Goal: Use online tool/utility: Utilize a website feature to perform a specific function

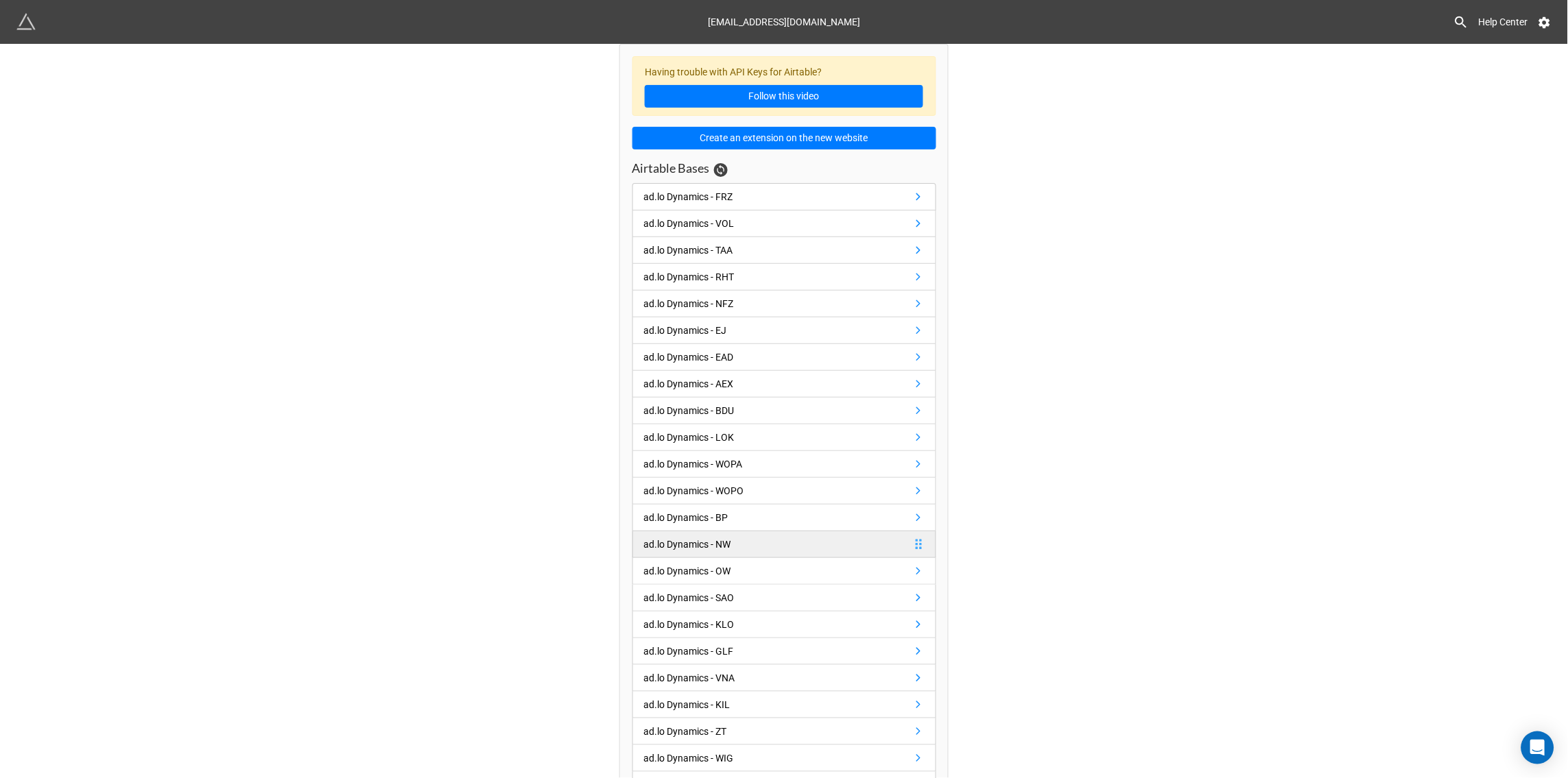
click at [674, 543] on div "ad.lo Dynamics - NW" at bounding box center [687, 544] width 87 height 15
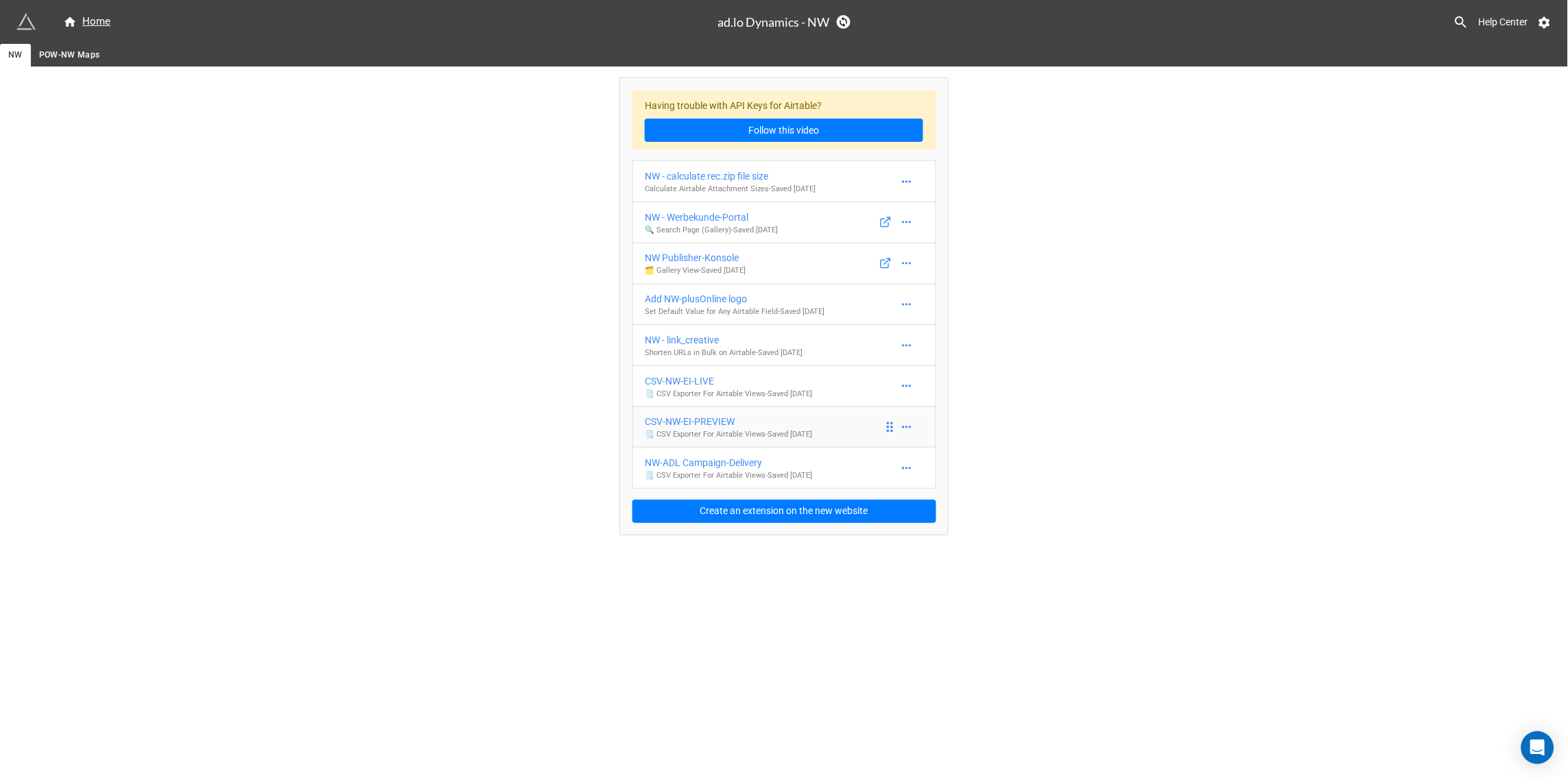
click at [663, 423] on div "CSV-NW-EI-PREVIEW" at bounding box center [728, 421] width 168 height 15
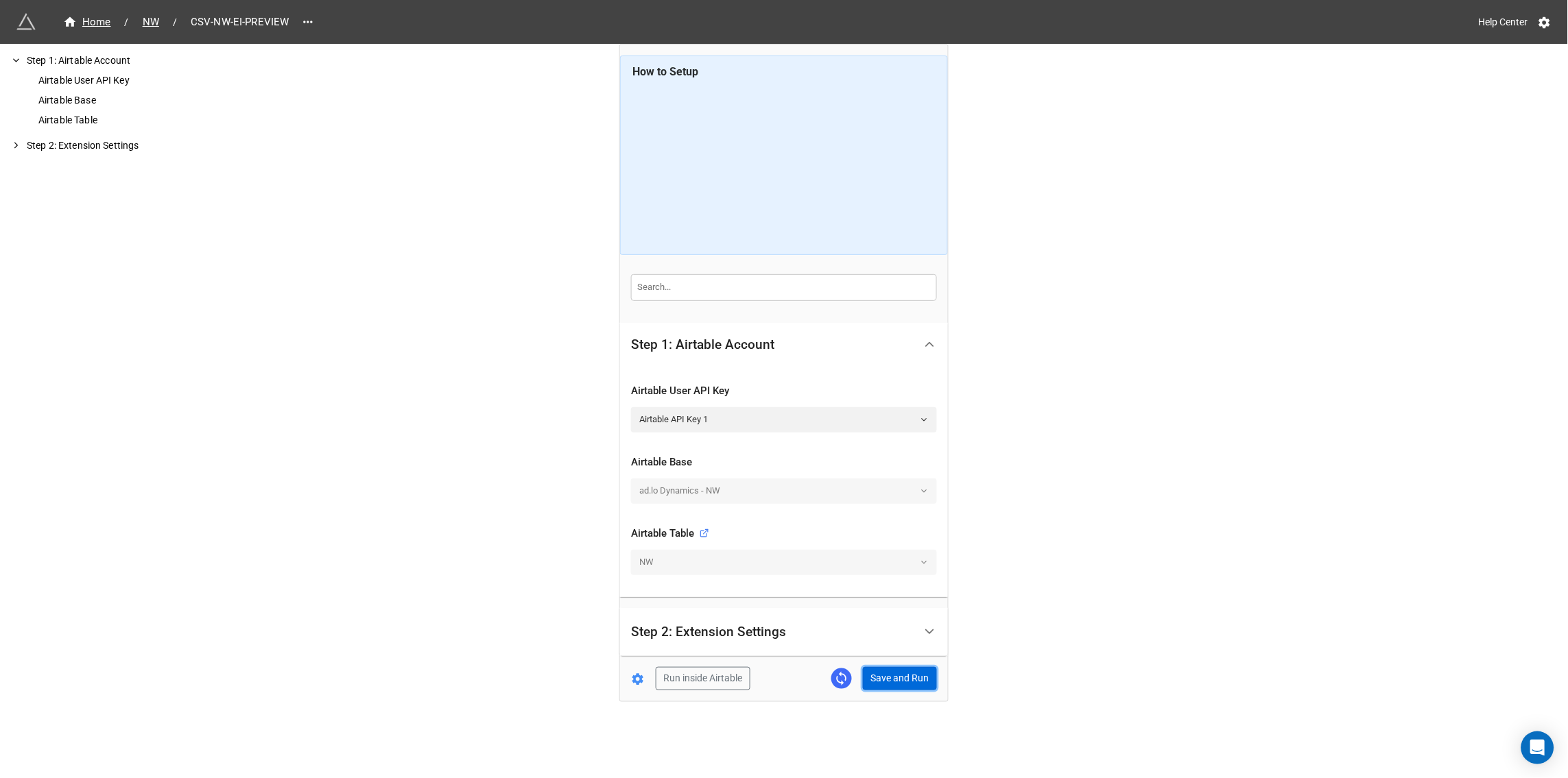
click at [899, 678] on button "Save and Run" at bounding box center [900, 679] width 74 height 23
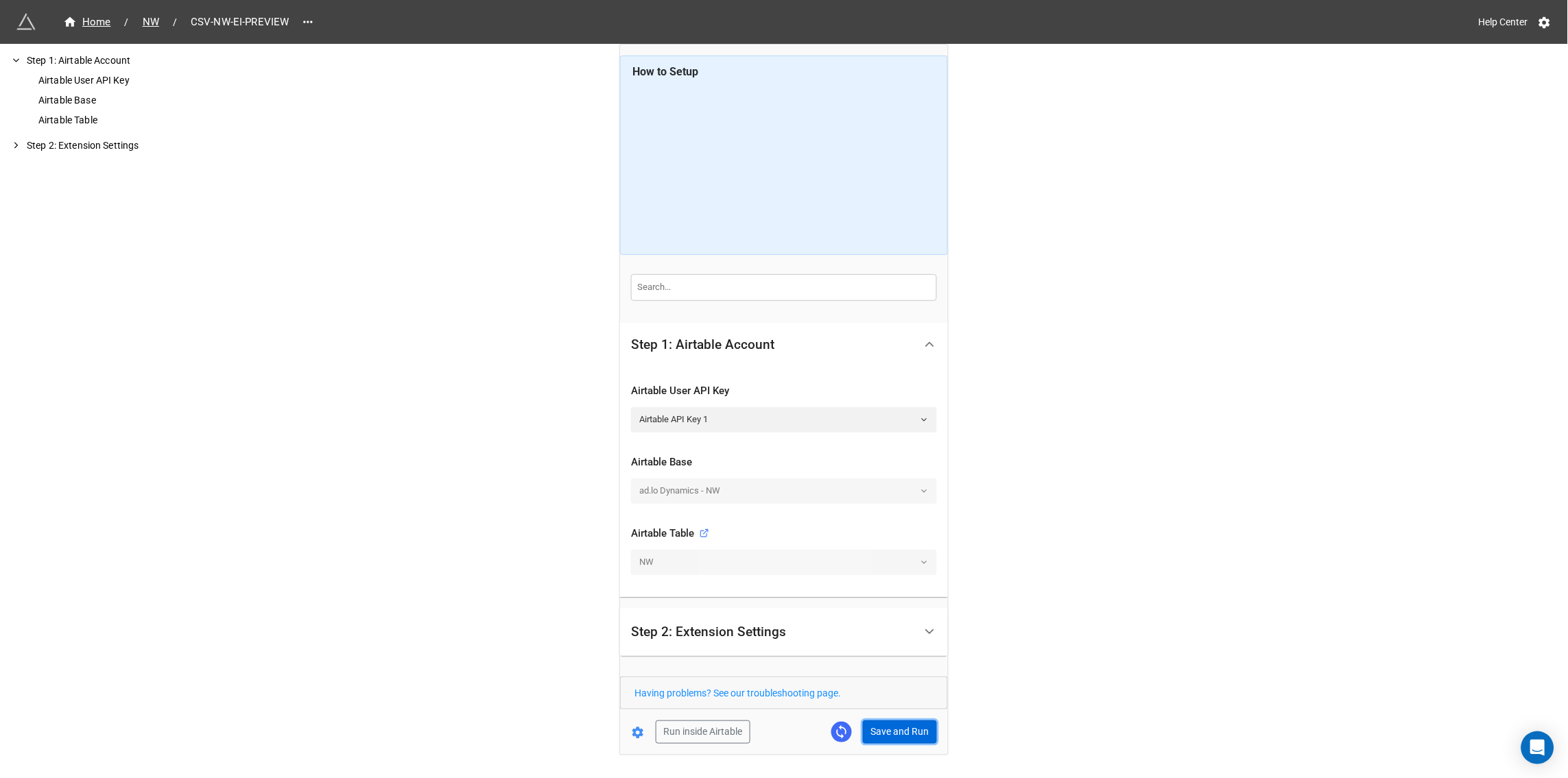
click at [881, 721] on button "Save and Run" at bounding box center [900, 732] width 74 height 23
click at [899, 735] on button "Save and Run" at bounding box center [900, 732] width 74 height 23
